Goal: Task Accomplishment & Management: Use online tool/utility

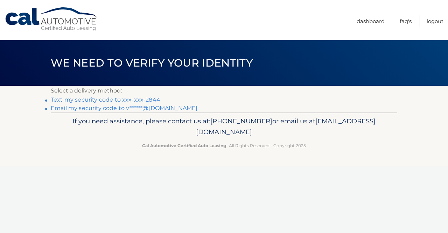
click at [152, 100] on link "Text my security code to xxx-xxx-2844" at bounding box center [105, 99] width 109 height 7
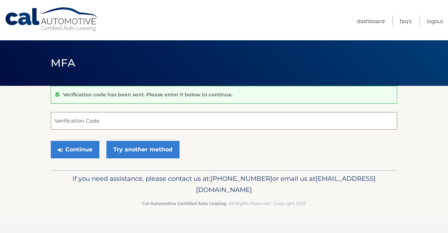
click at [123, 121] on input "Verification Code" at bounding box center [224, 120] width 346 height 17
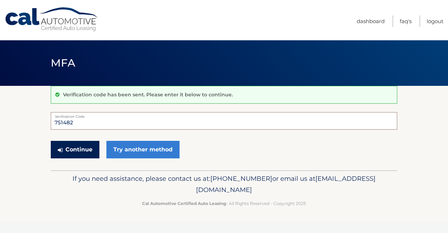
type input "751482"
click at [80, 150] on button "Continue" at bounding box center [75, 149] width 49 height 17
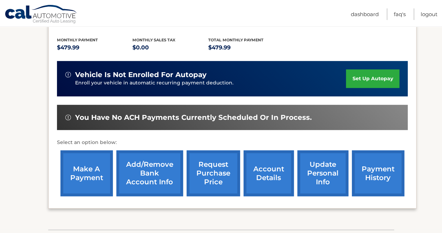
scroll to position [169, 0]
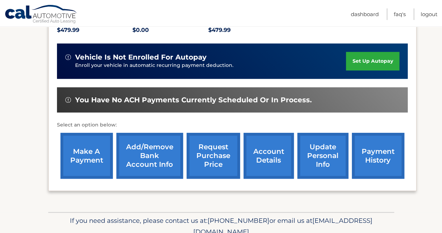
click at [73, 156] on link "make a payment" at bounding box center [86, 156] width 52 height 46
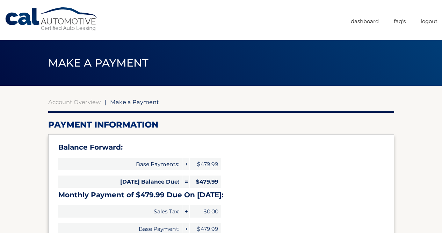
select select "OWQ4YTY4OTYtOTM4NC00YjdiLTk5MWItZjUwODc5ZDU4MDA2"
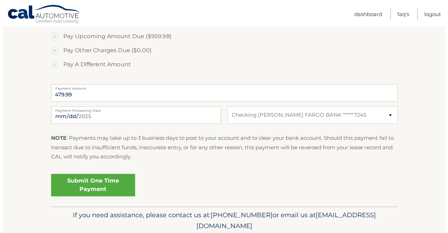
scroll to position [287, 0]
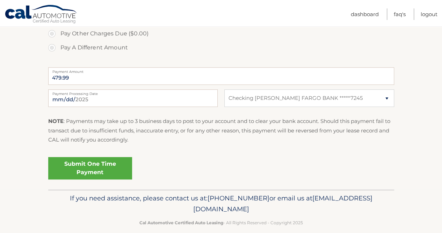
click at [107, 167] on link "Submit One Time Payment" at bounding box center [90, 168] width 84 height 22
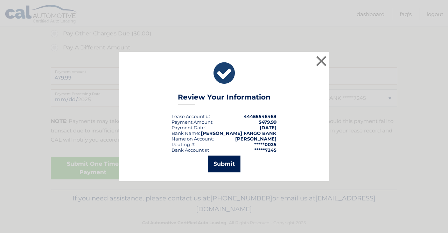
click at [238, 160] on button "Submit" at bounding box center [224, 163] width 33 height 17
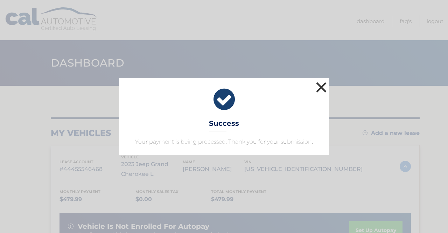
click at [323, 82] on button "×" at bounding box center [321, 87] width 14 height 14
